Goal: Communication & Community: Participate in discussion

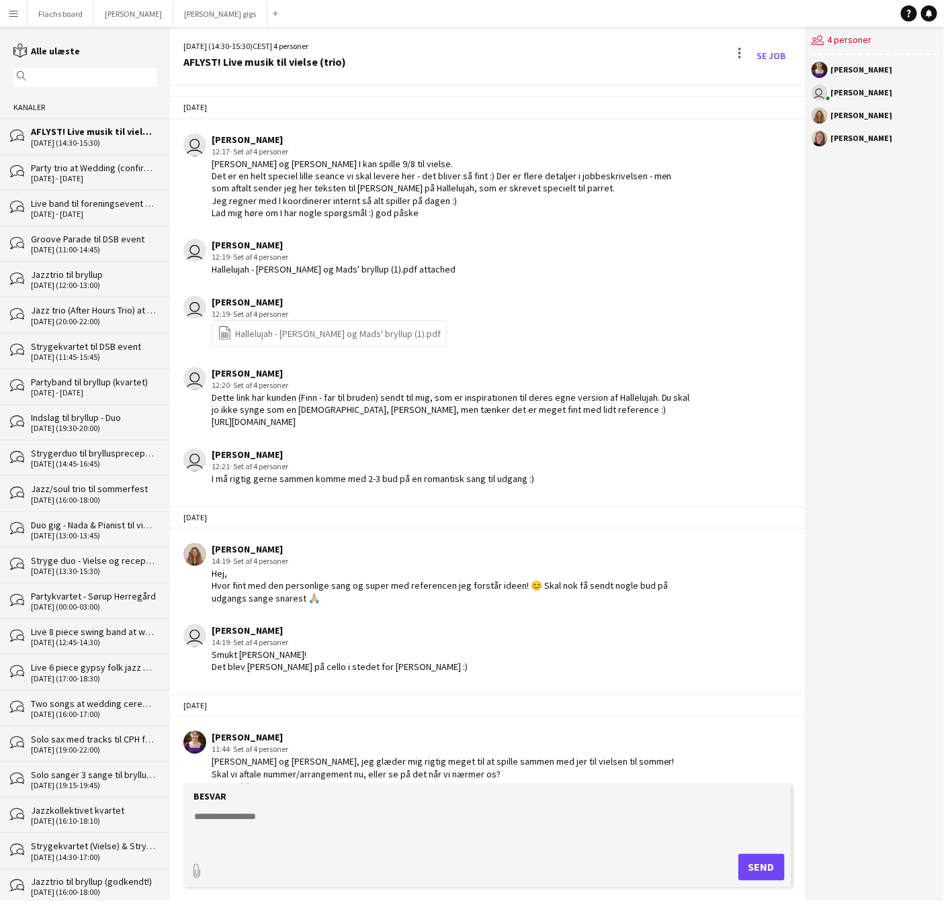
scroll to position [2104, 0]
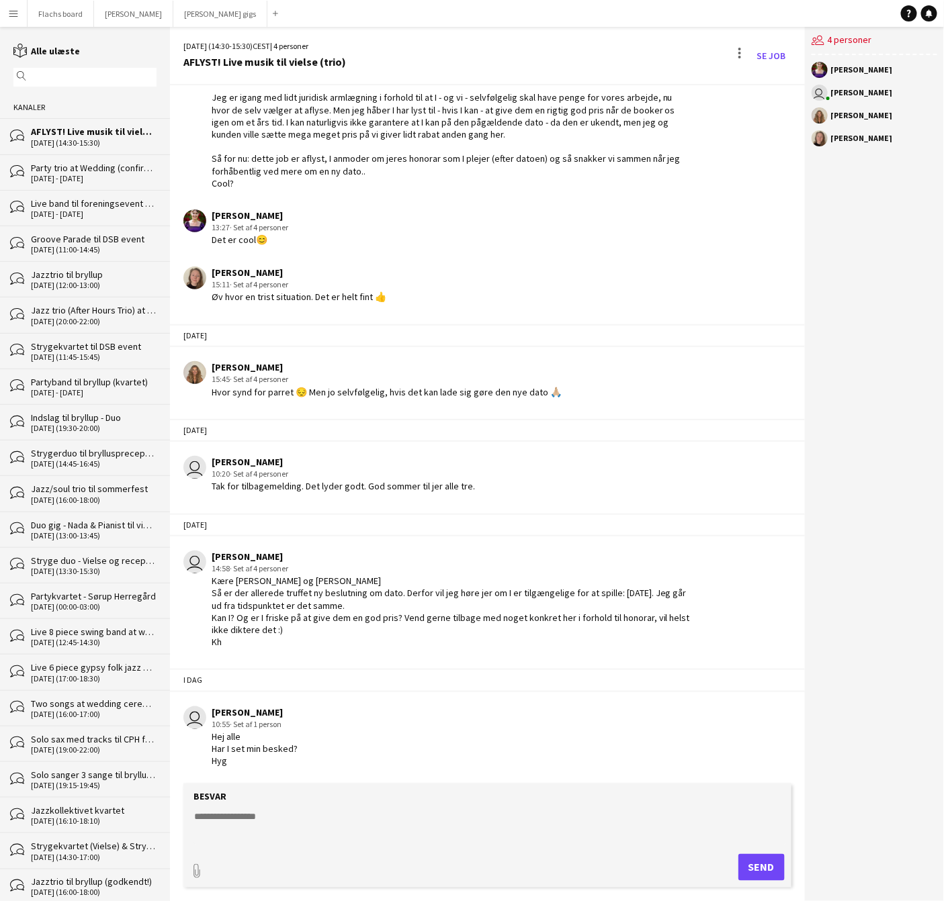
scroll to position [2104, 0]
click at [50, 17] on button "Flachs board Luk" at bounding box center [61, 14] width 66 height 26
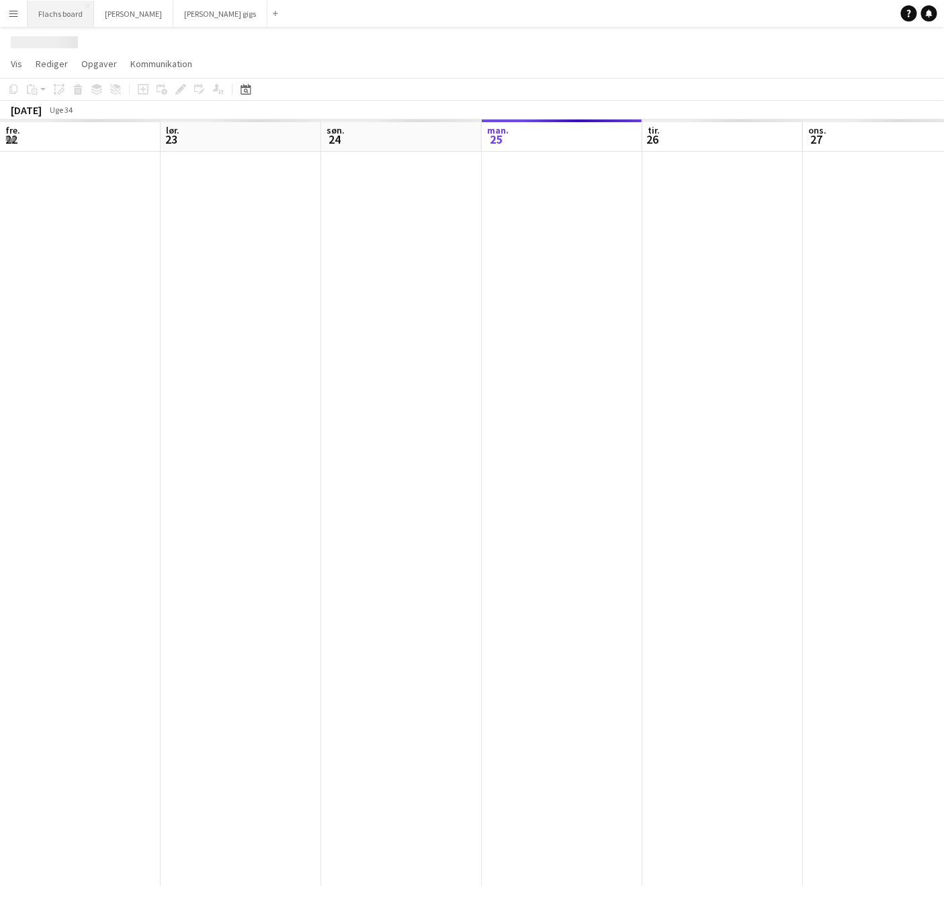
scroll to position [0, 320]
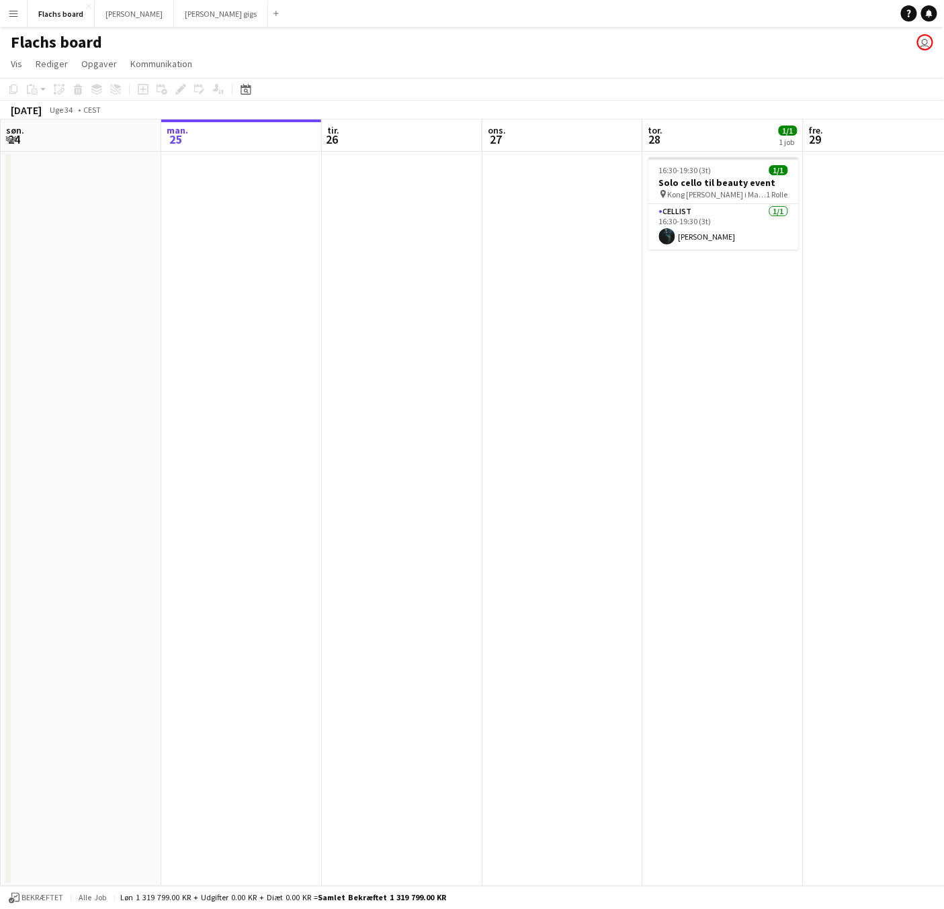
click at [16, 2] on button "Menu" at bounding box center [13, 13] width 27 height 27
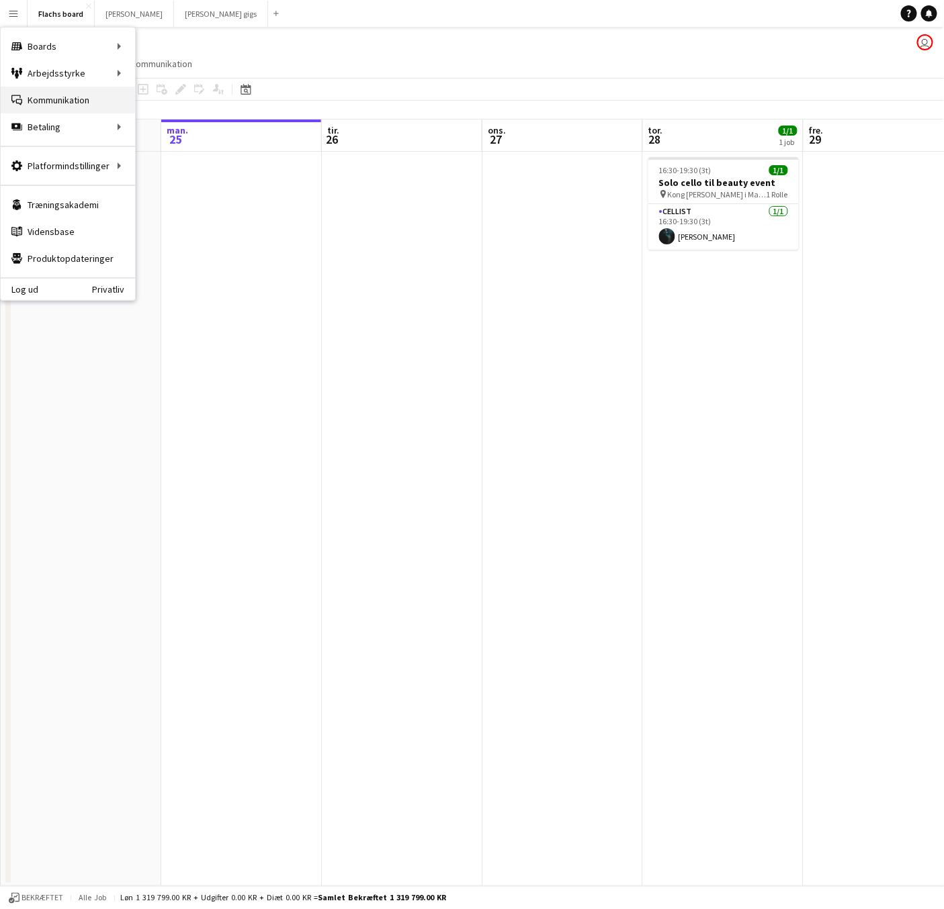
click at [36, 101] on link "Kommunikation Kommunikation" at bounding box center [68, 100] width 134 height 27
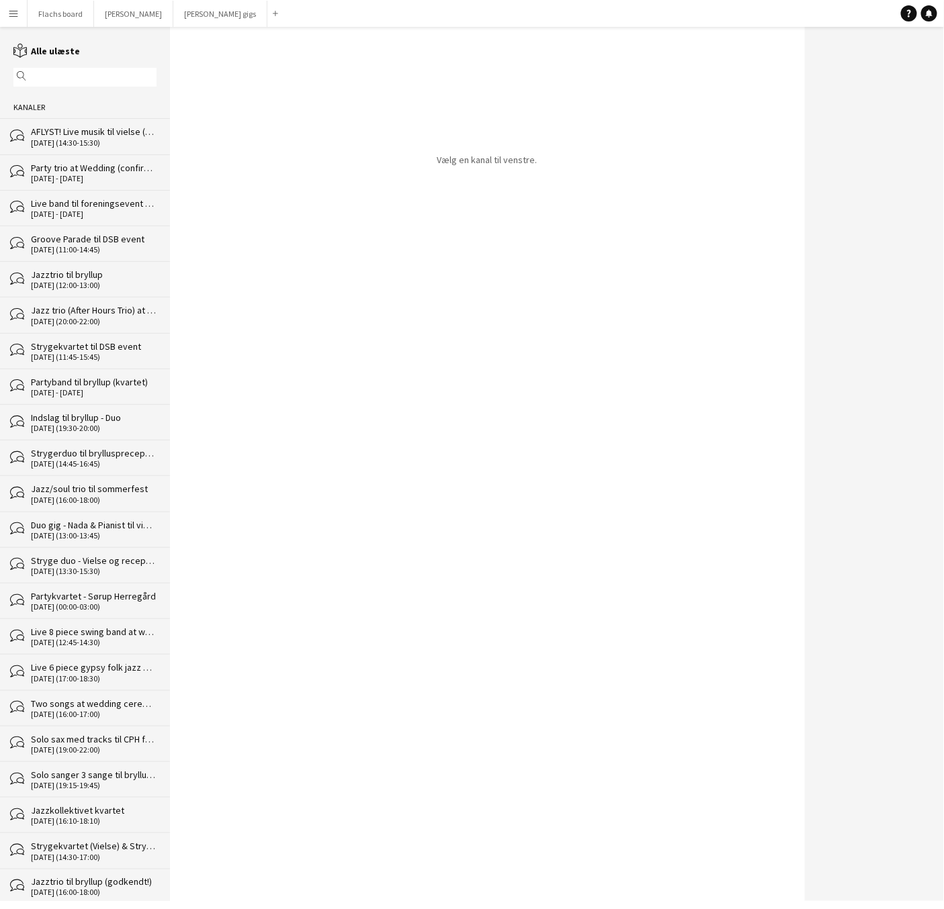
click at [58, 136] on div "AFLYST! Live musik til vielse (trio)" at bounding box center [94, 132] width 126 height 12
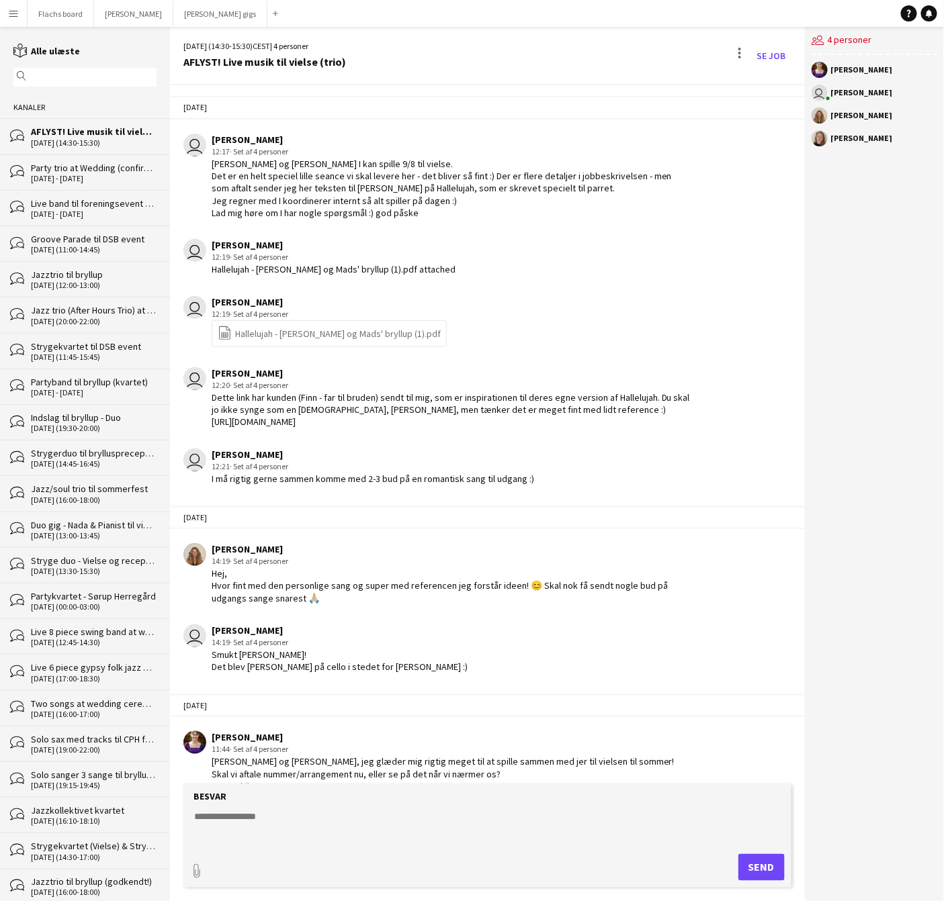
scroll to position [2104, 0]
